Goal: Task Accomplishment & Management: Use online tool/utility

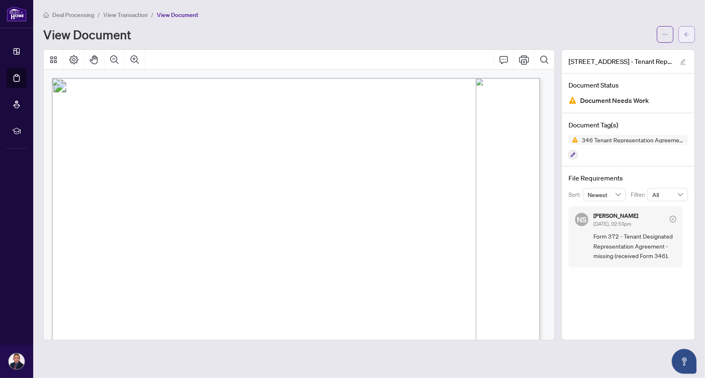
click at [684, 40] on span "button" at bounding box center [687, 34] width 6 height 13
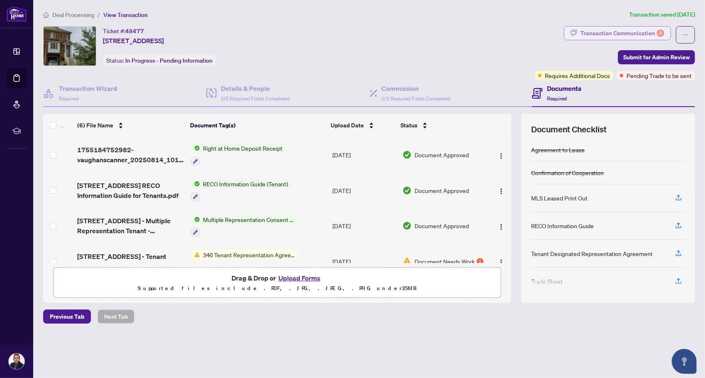
click at [642, 31] on div "Transaction Communication 4" at bounding box center [623, 33] width 84 height 13
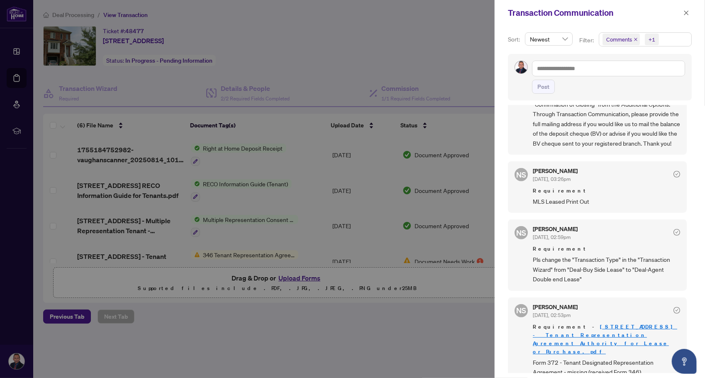
scroll to position [1, 0]
click at [687, 12] on icon "close" at bounding box center [686, 12] width 5 height 5
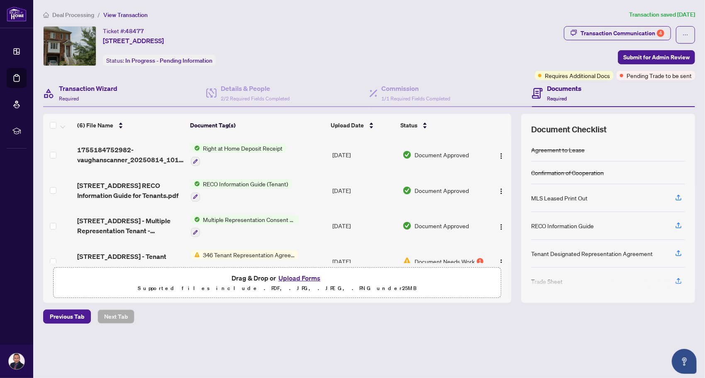
click at [127, 86] on div "Transaction Wizard Required" at bounding box center [124, 93] width 163 height 27
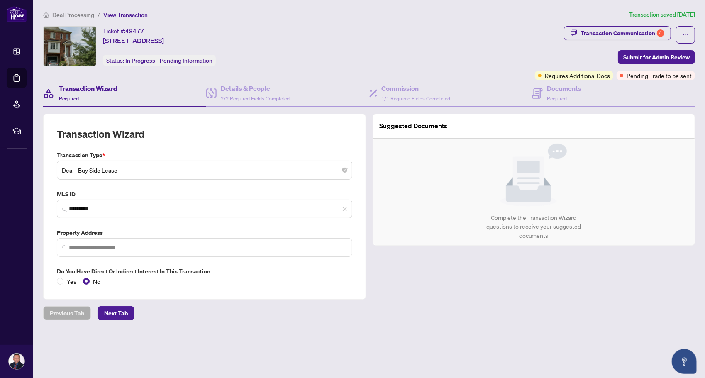
type input "**********"
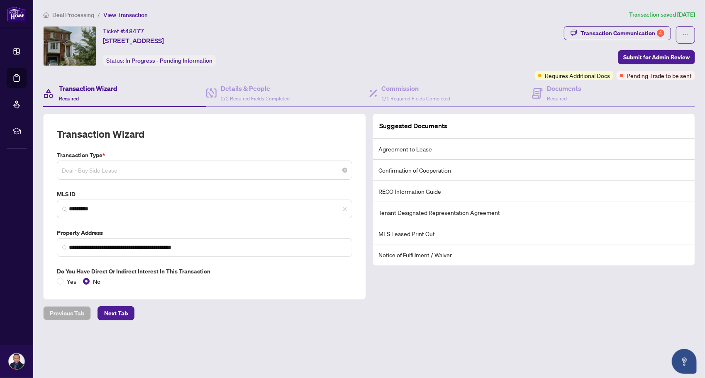
click at [144, 174] on span "Deal - Buy Side Lease" at bounding box center [205, 170] width 286 height 16
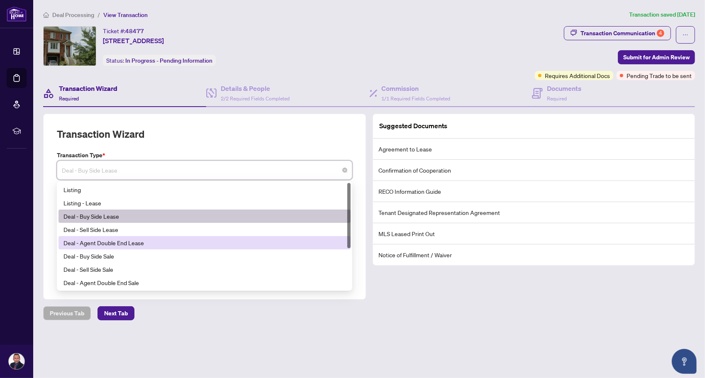
click at [127, 241] on div "Deal - Agent Double End Lease" at bounding box center [204, 242] width 282 height 9
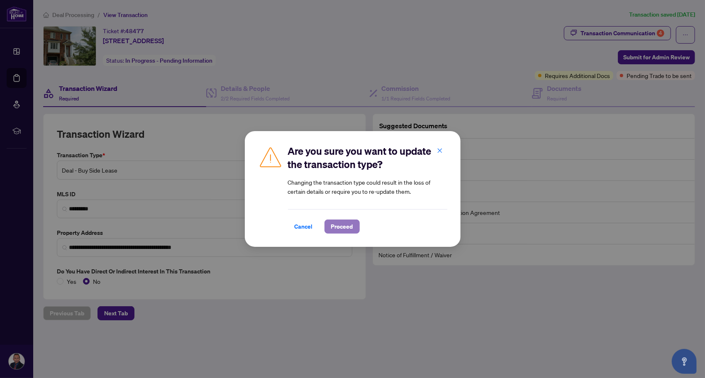
click at [344, 227] on span "Proceed" at bounding box center [342, 226] width 22 height 13
